Goal: Transaction & Acquisition: Purchase product/service

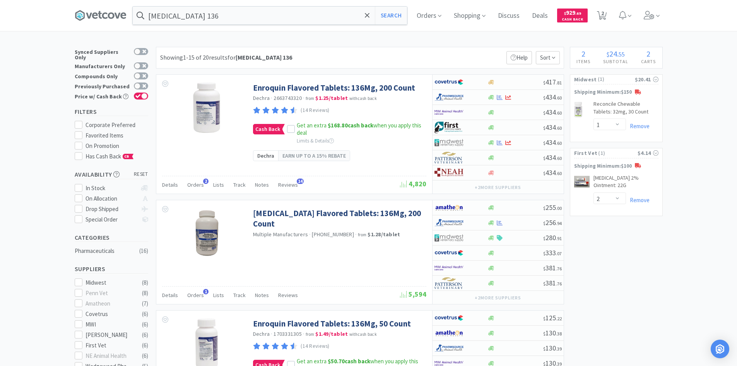
select select "1"
select select "2"
